Goal: Task Accomplishment & Management: Use online tool/utility

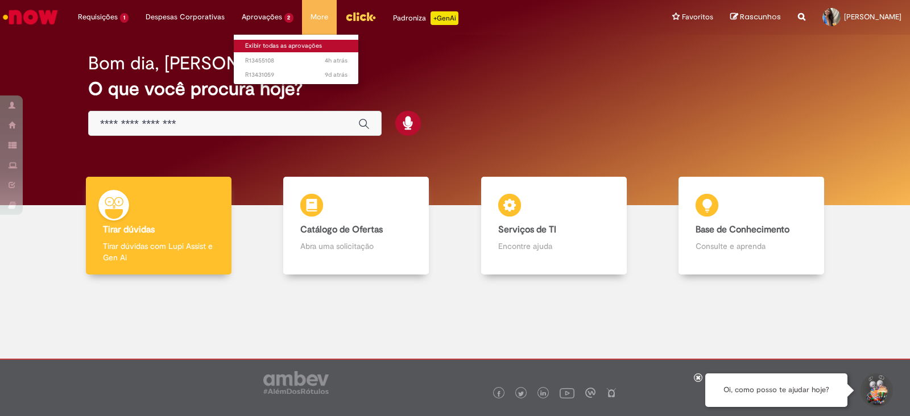
click at [272, 42] on link "Exibir todas as aprovações" at bounding box center [296, 46] width 125 height 13
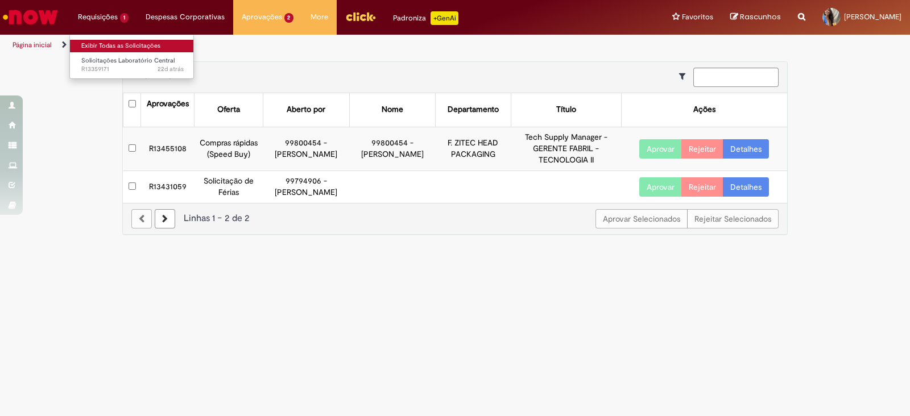
click at [111, 46] on link "Exibir Todas as Solicitações" at bounding box center [132, 46] width 125 height 13
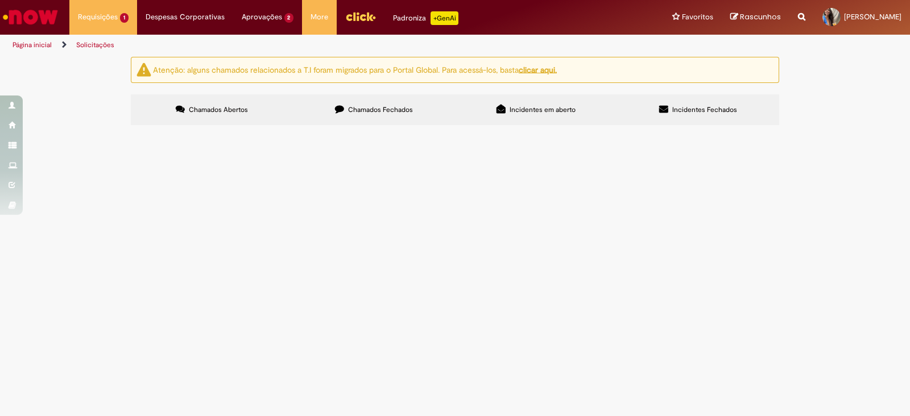
click at [0, 0] on span "Em Validação" at bounding box center [0, 0] width 0 height 0
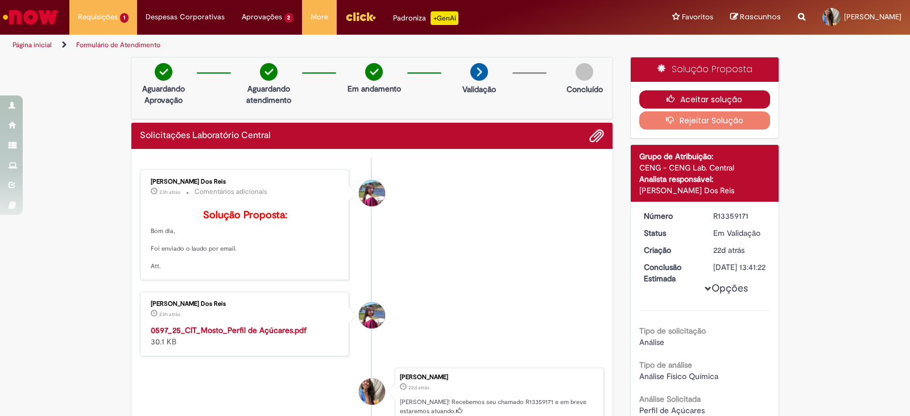
click at [683, 101] on button "Aceitar solução" at bounding box center [704, 99] width 131 height 18
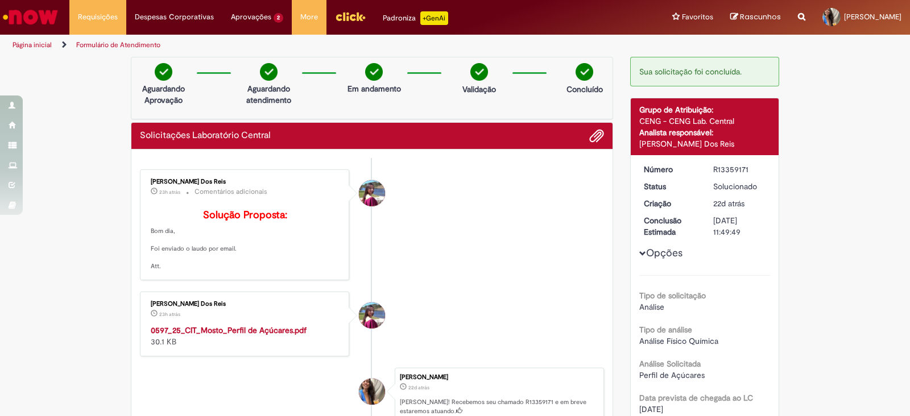
click at [264, 336] on strong "0597_25_CIT_Mosto_Perfil de Açúcares.pdf" at bounding box center [229, 330] width 156 height 10
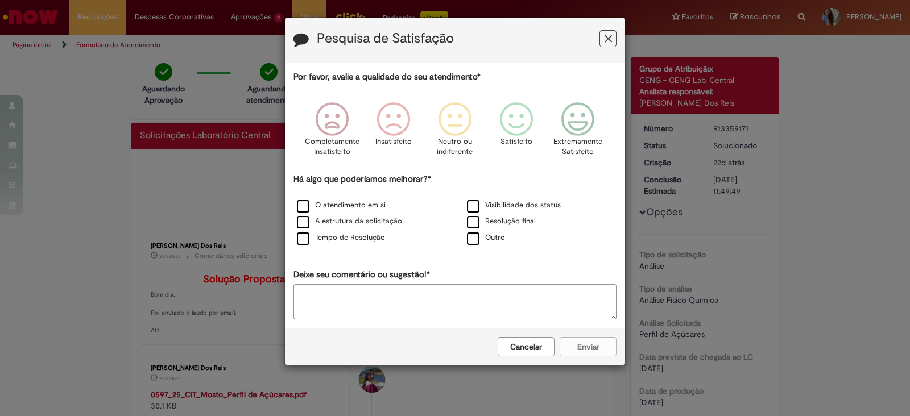
click at [612, 42] on button "Feedback" at bounding box center [607, 38] width 17 height 17
